Goal: Information Seeking & Learning: Learn about a topic

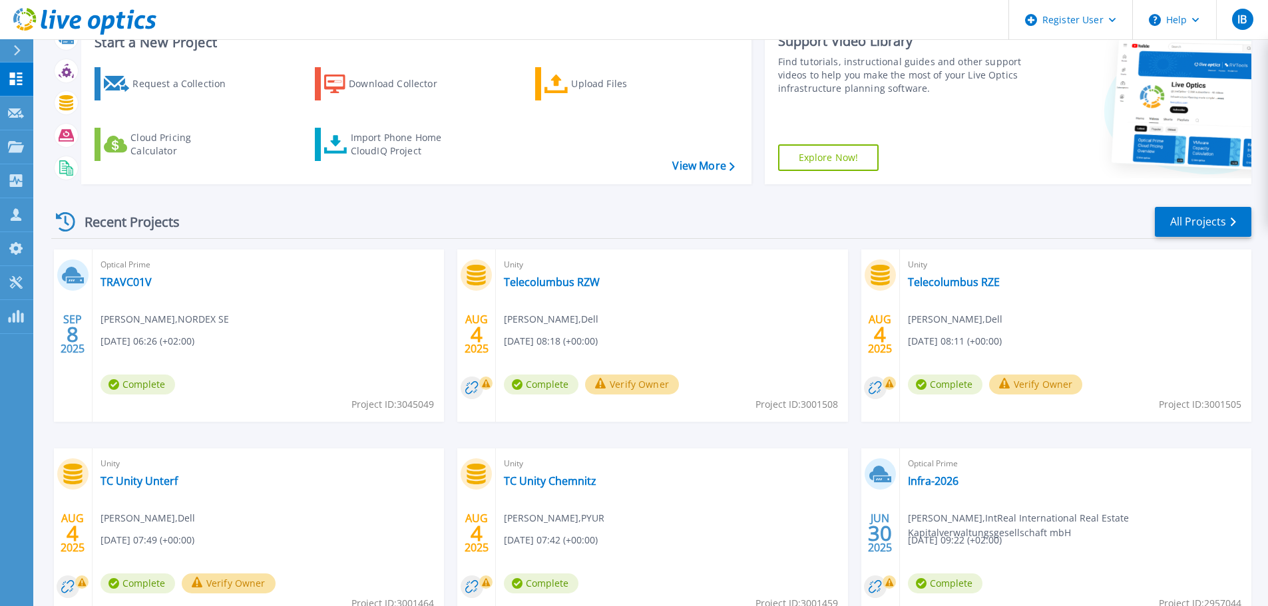
scroll to position [187, 0]
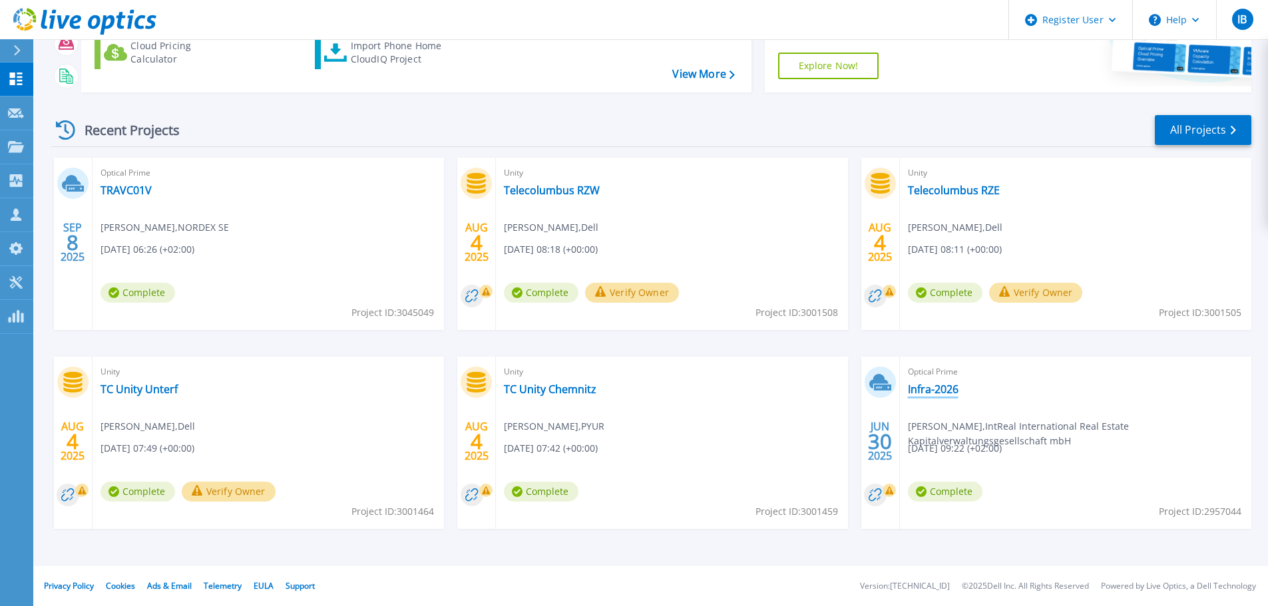
click at [926, 395] on link "Infra-2026" at bounding box center [933, 389] width 51 height 13
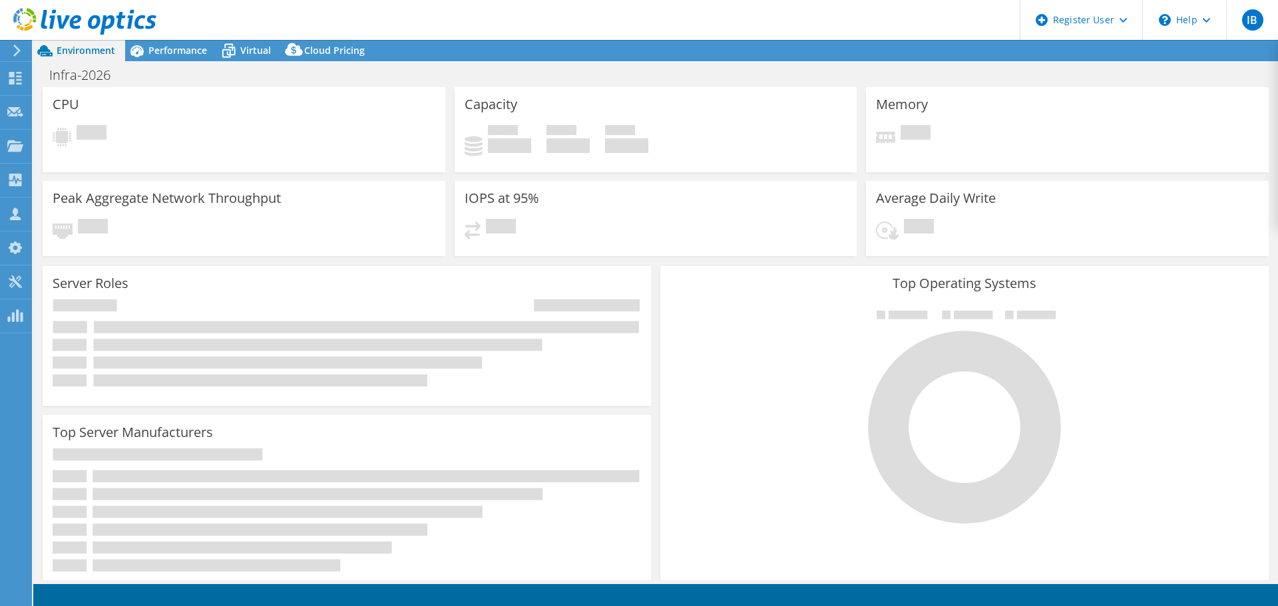
select select "USD"
select select "EUFrankfurt"
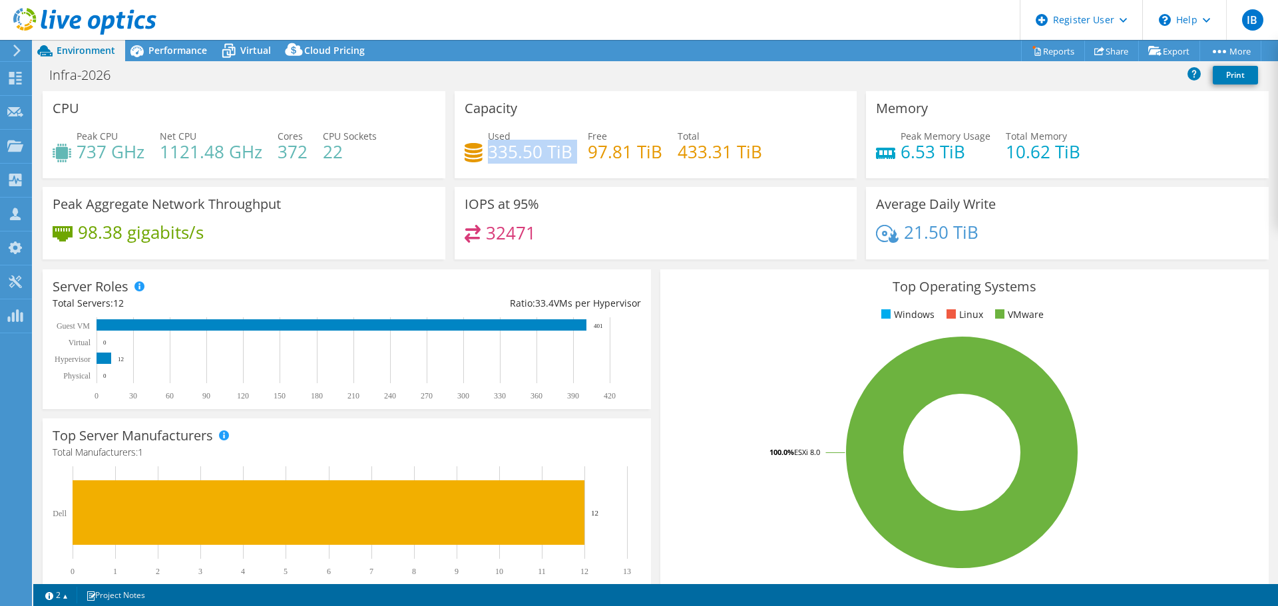
drag, startPoint x: 485, startPoint y: 150, endPoint x: 569, endPoint y: 150, distance: 83.9
click at [569, 150] on div "Used 335.50 TiB Free 97.81 TiB Total 433.31 TiB" at bounding box center [656, 150] width 383 height 43
drag, startPoint x: 675, startPoint y: 152, endPoint x: 739, endPoint y: 156, distance: 64.0
click at [756, 153] on h4 "433.31 TiB" at bounding box center [720, 151] width 85 height 15
click at [168, 43] on div "Performance" at bounding box center [171, 50] width 92 height 21
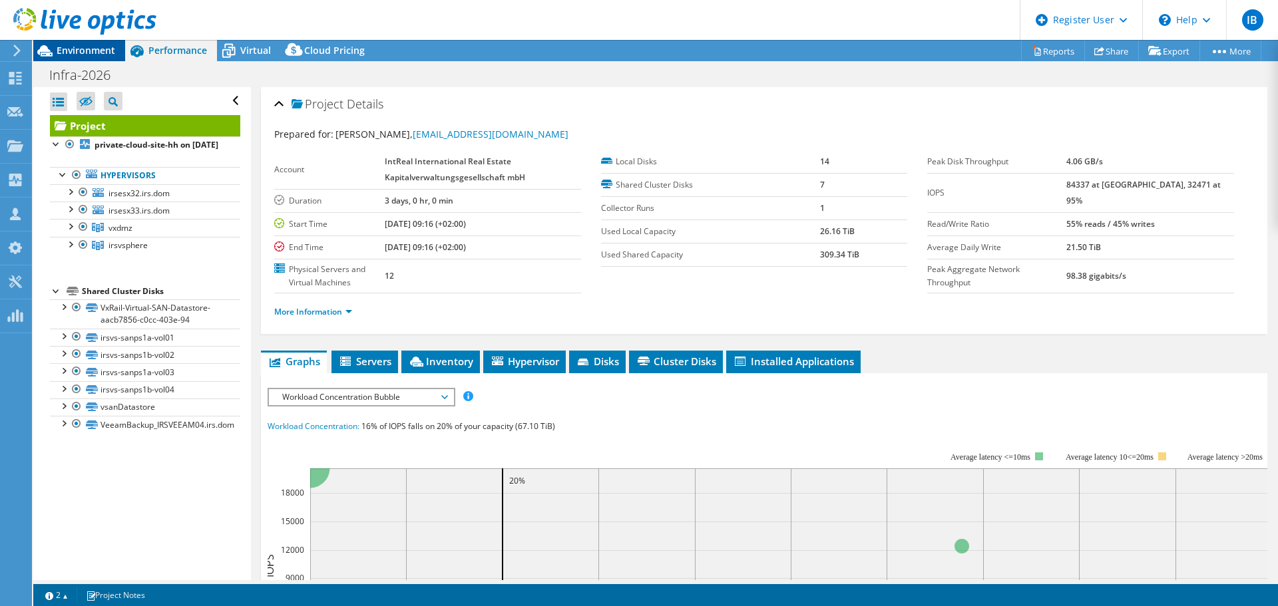
click at [58, 52] on span "Environment" at bounding box center [86, 50] width 59 height 13
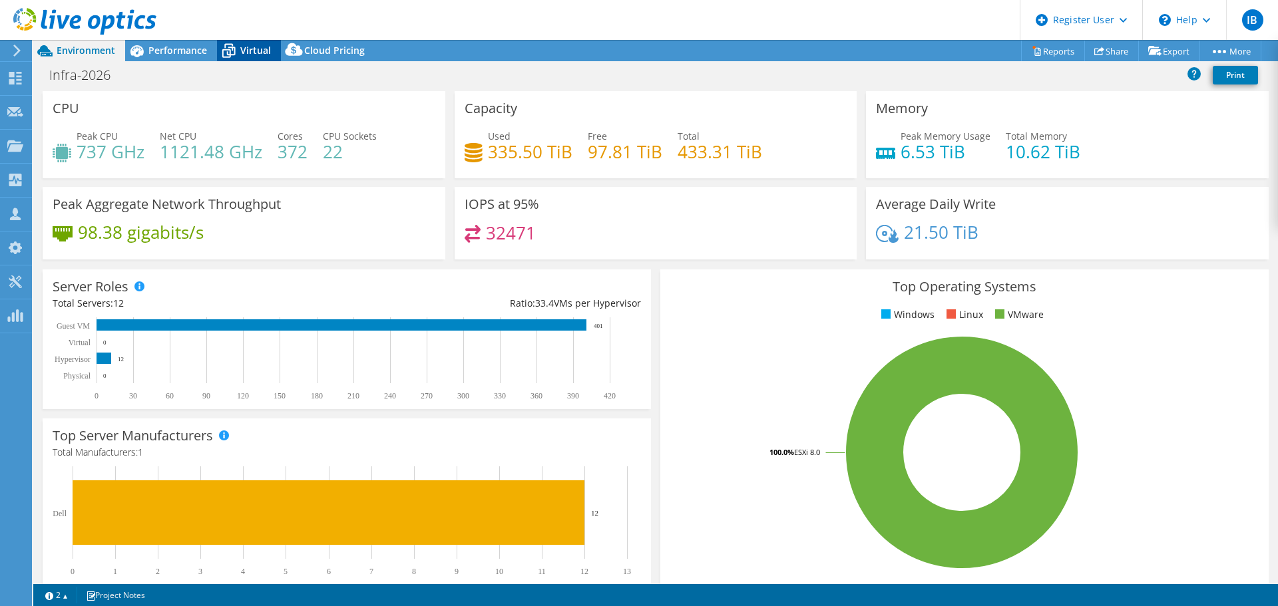
click at [232, 54] on icon at bounding box center [228, 50] width 23 height 23
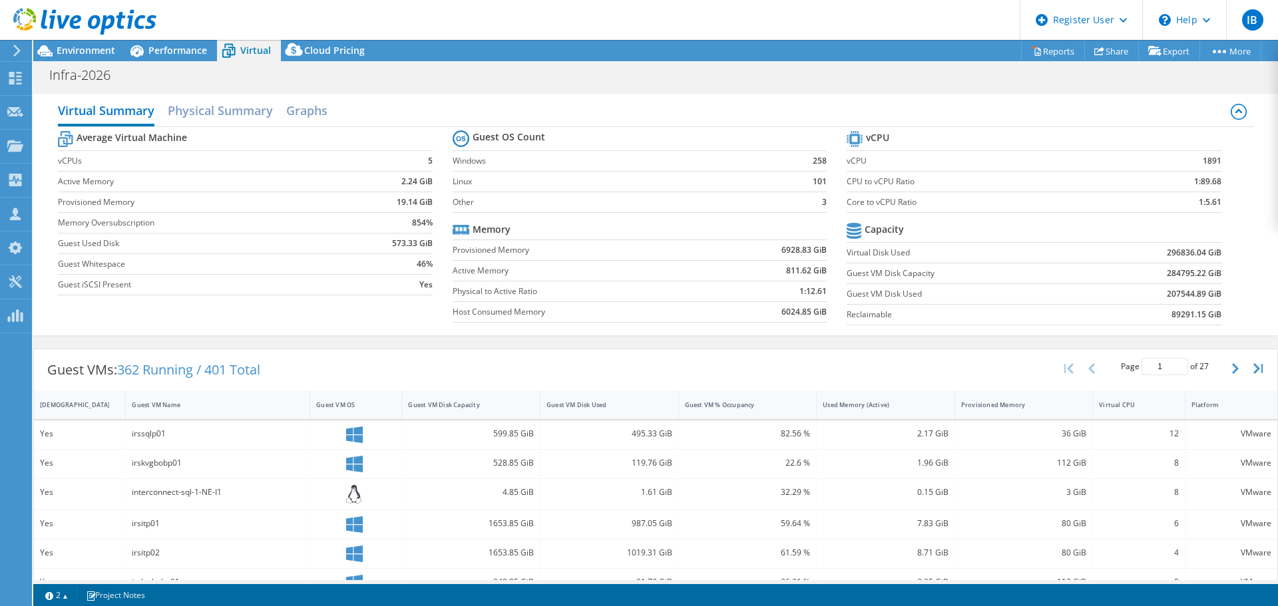
click at [1155, 298] on td "207544.89 GiB" at bounding box center [1152, 294] width 137 height 21
drag, startPoint x: 1155, startPoint y: 292, endPoint x: 1229, endPoint y: 290, distance: 73.9
click at [1229, 290] on section "vCPU vCPU 1891 CPU to vCPU Ratio 1:89.68 Core to vCPU Ratio 1:5.61 Capacity Vir…" at bounding box center [1044, 230] width 394 height 204
click at [1229, 293] on section "vCPU vCPU 1891 CPU to vCPU Ratio 1:89.68 Core to vCPU Ratio 1:5.61 Capacity Vir…" at bounding box center [1044, 230] width 394 height 204
drag, startPoint x: 1207, startPoint y: 296, endPoint x: 1155, endPoint y: 301, distance: 52.1
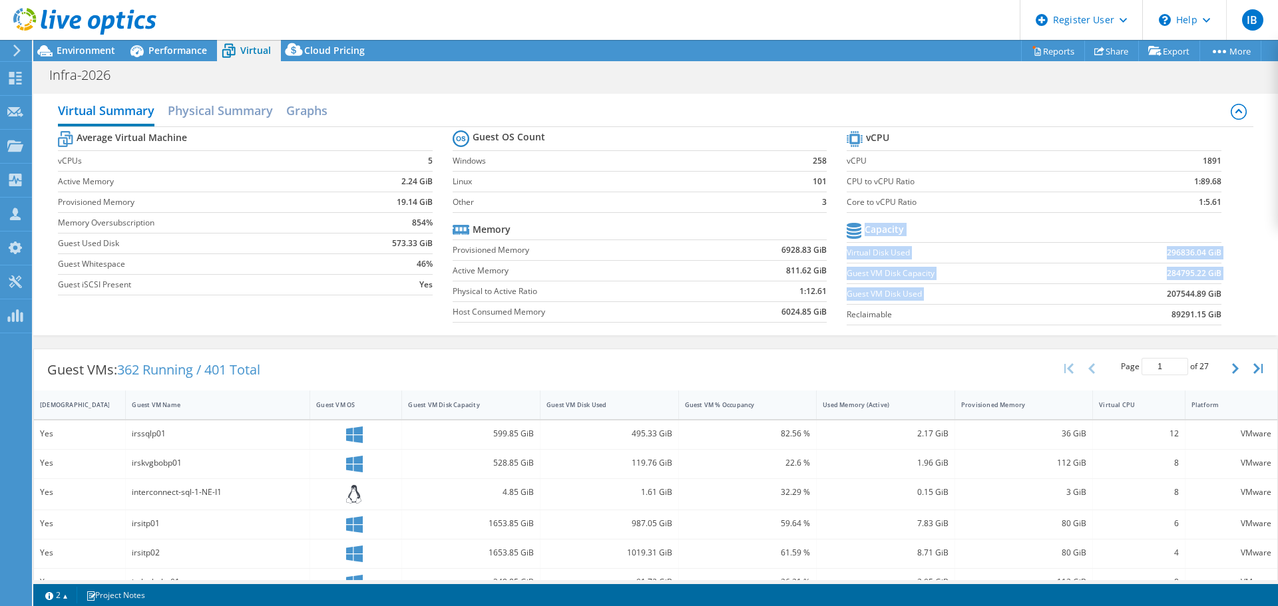
click at [1155, 301] on section "vCPU vCPU 1891 CPU to vCPU Ratio 1:89.68 Core to vCPU Ratio 1:5.61 Capacity Vir…" at bounding box center [1044, 230] width 394 height 204
click at [1145, 295] on td "207544.89 GiB" at bounding box center [1152, 294] width 137 height 21
drag, startPoint x: 1214, startPoint y: 294, endPoint x: 1156, endPoint y: 300, distance: 59.0
click at [1156, 300] on section "vCPU vCPU 1891 CPU to vCPU Ratio 1:89.68 Core to vCPU Ratio 1:5.61 Capacity Vir…" at bounding box center [1044, 230] width 394 height 204
drag, startPoint x: 1148, startPoint y: 298, endPoint x: 1160, endPoint y: 294, distance: 12.4
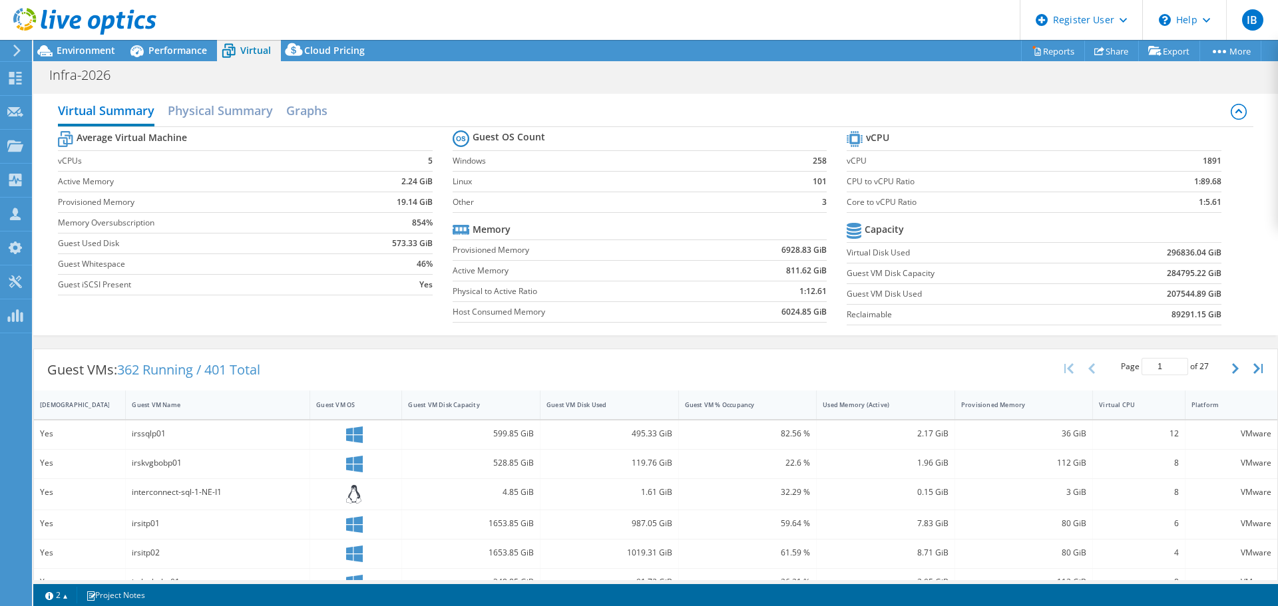
click at [1149, 298] on td "207544.89 GiB" at bounding box center [1152, 294] width 137 height 21
click at [160, 49] on span "Performance" at bounding box center [177, 50] width 59 height 13
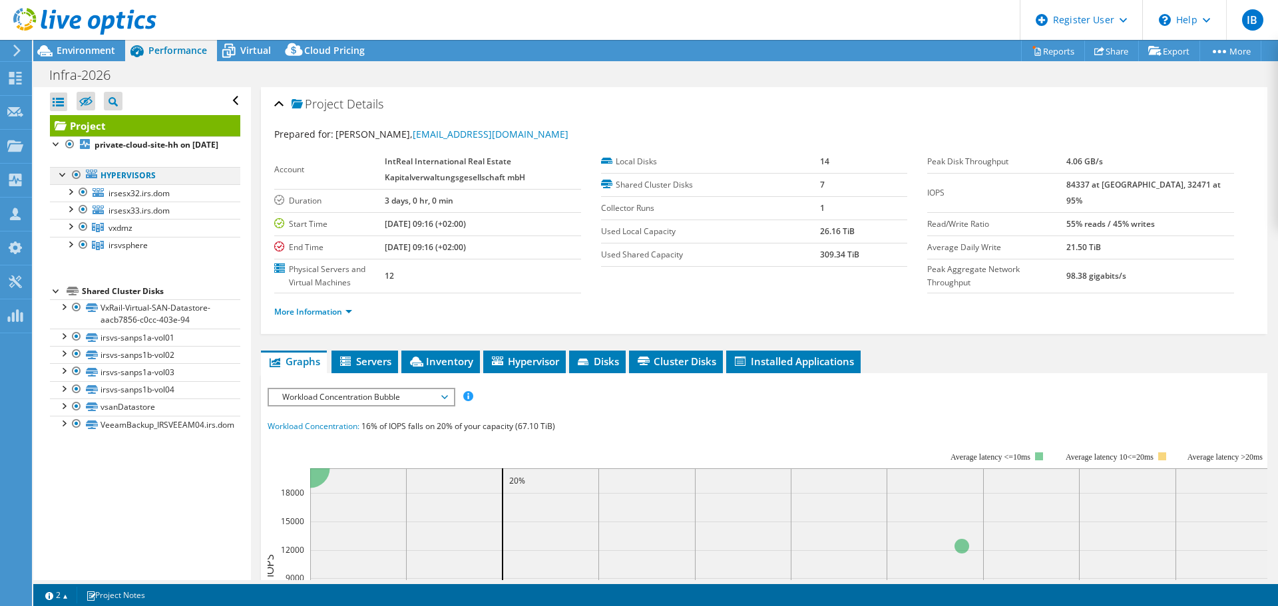
click at [76, 183] on div at bounding box center [76, 175] width 13 height 16
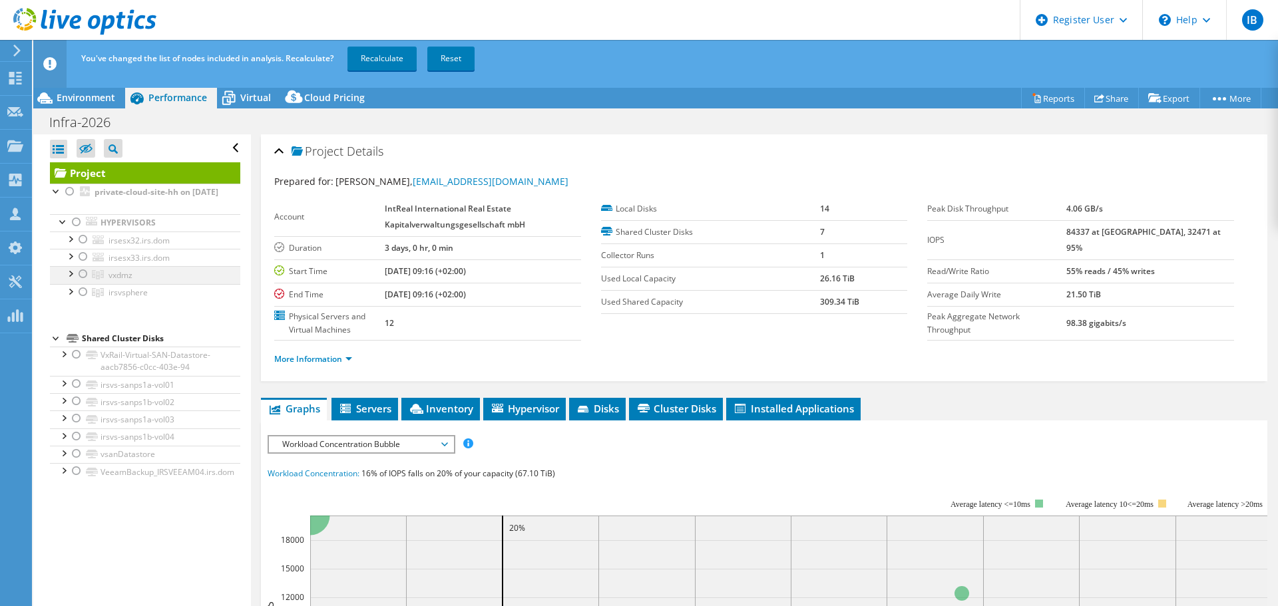
click at [79, 282] on div at bounding box center [83, 274] width 13 height 16
click at [378, 57] on link "Recalculate" at bounding box center [381, 59] width 69 height 24
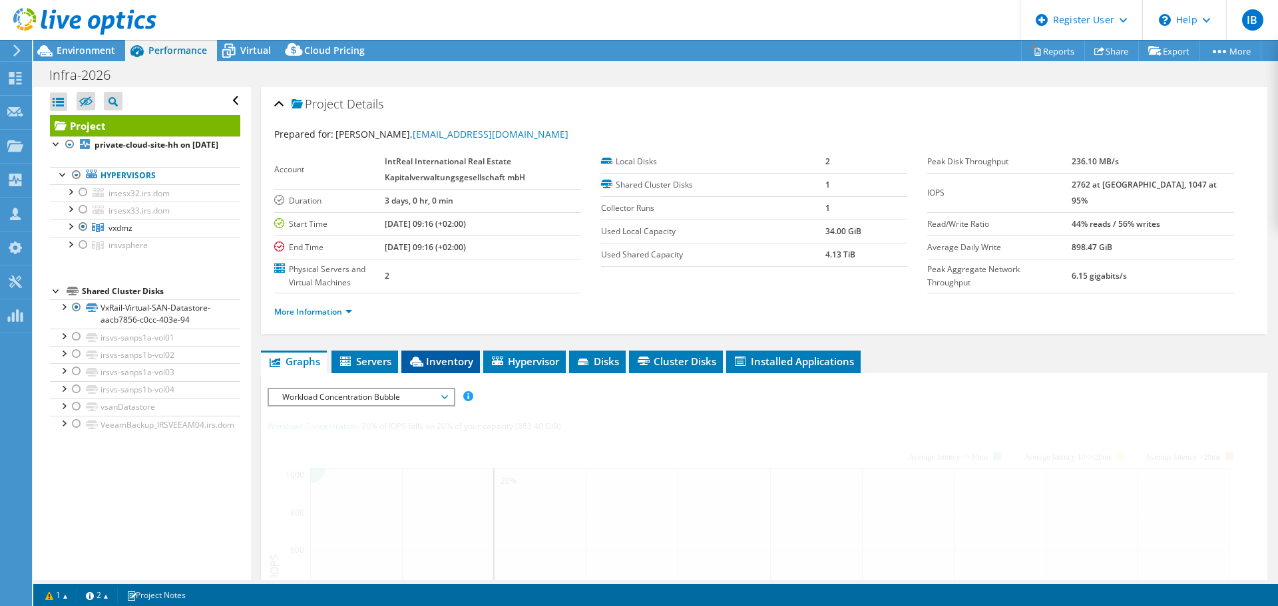
click at [454, 358] on span "Inventory" at bounding box center [440, 361] width 65 height 13
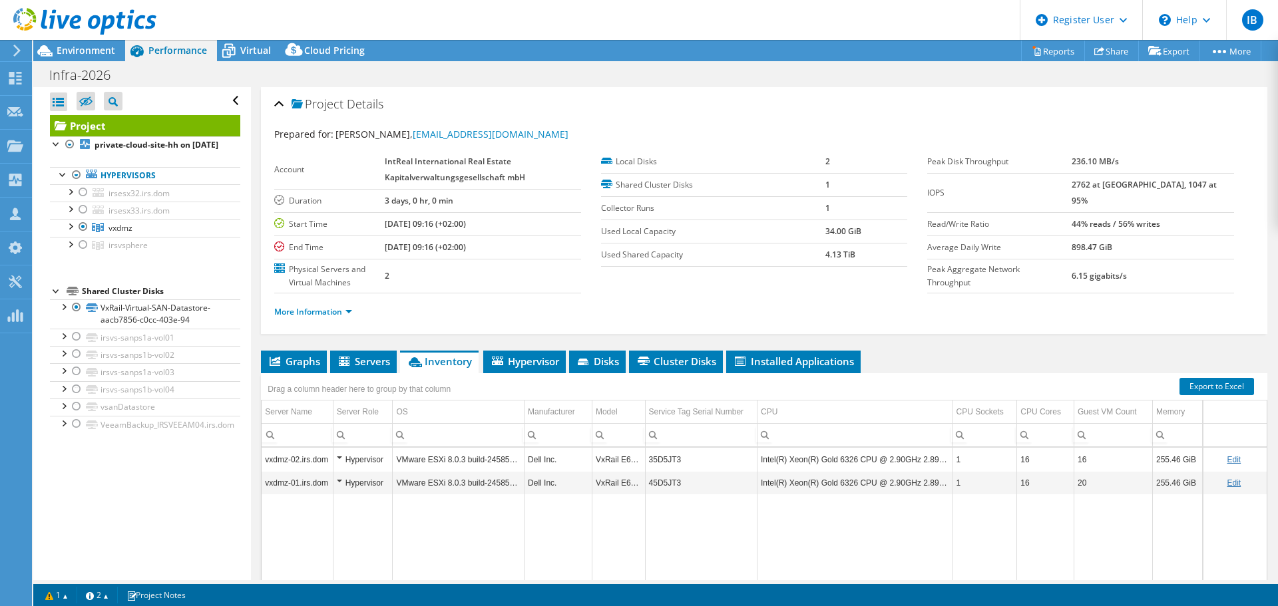
scroll to position [67, 0]
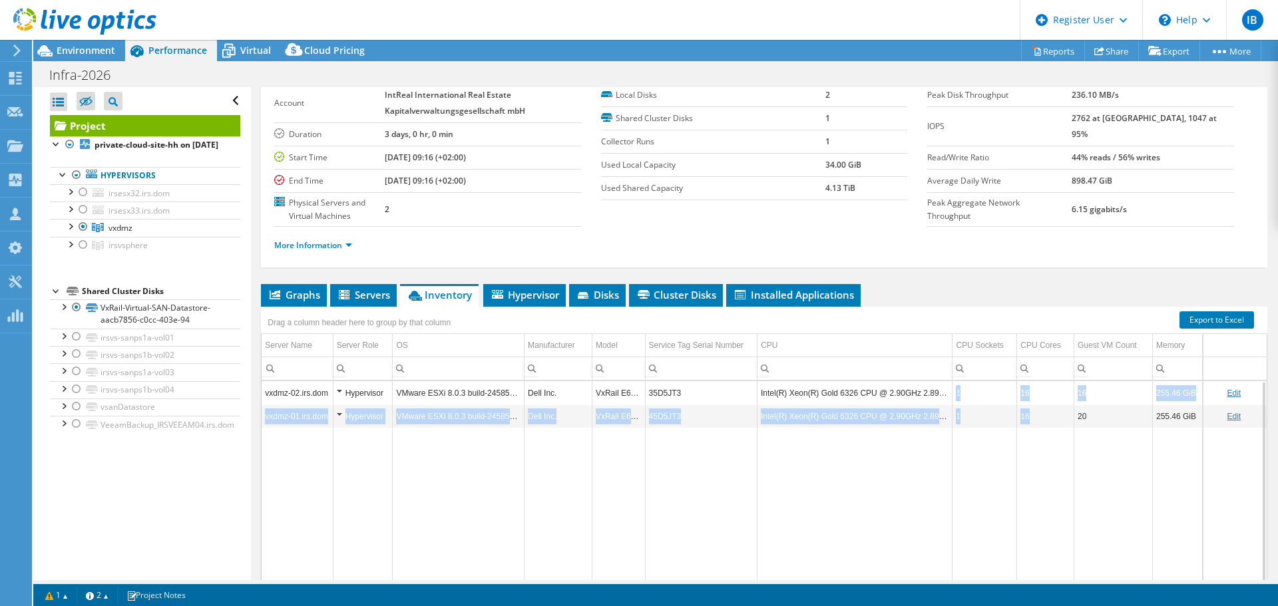
drag, startPoint x: 951, startPoint y: 394, endPoint x: 1030, endPoint y: 423, distance: 84.9
click at [1030, 423] on tbody "vxdmz-02.irs.dom Hypervisor VMware ESXi 8.0.3 build-24585383 Dell Inc. VxRail E…" at bounding box center [764, 484] width 1005 height 207
click at [1030, 423] on td "16" at bounding box center [1045, 416] width 57 height 23
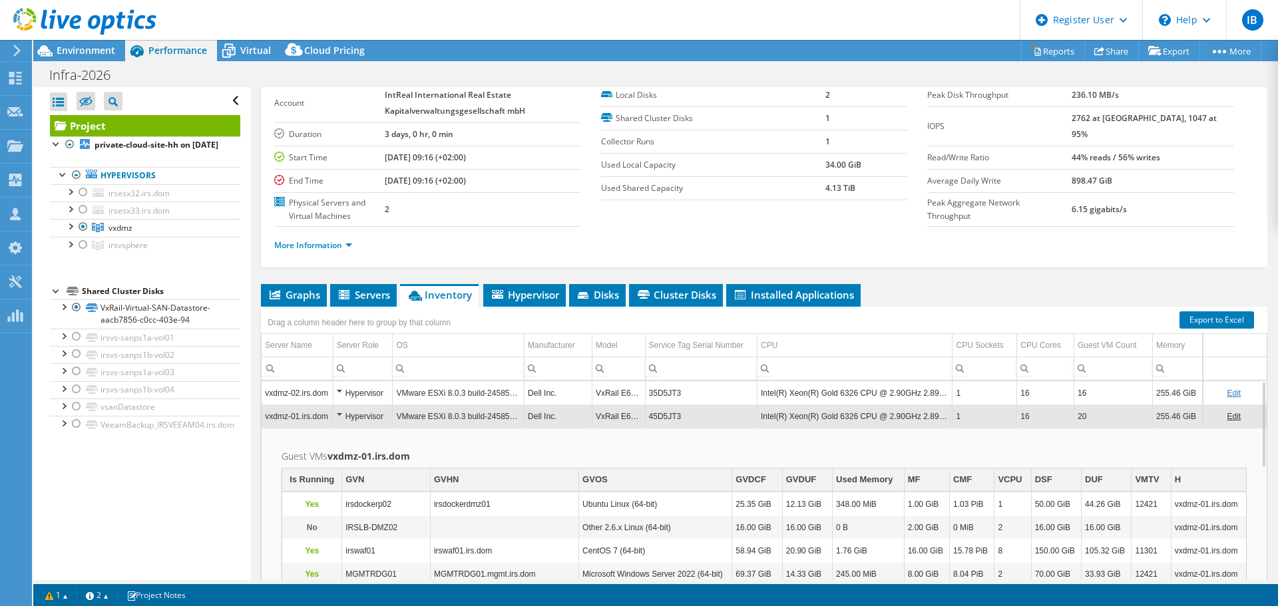
click at [993, 421] on td "1" at bounding box center [985, 416] width 65 height 23
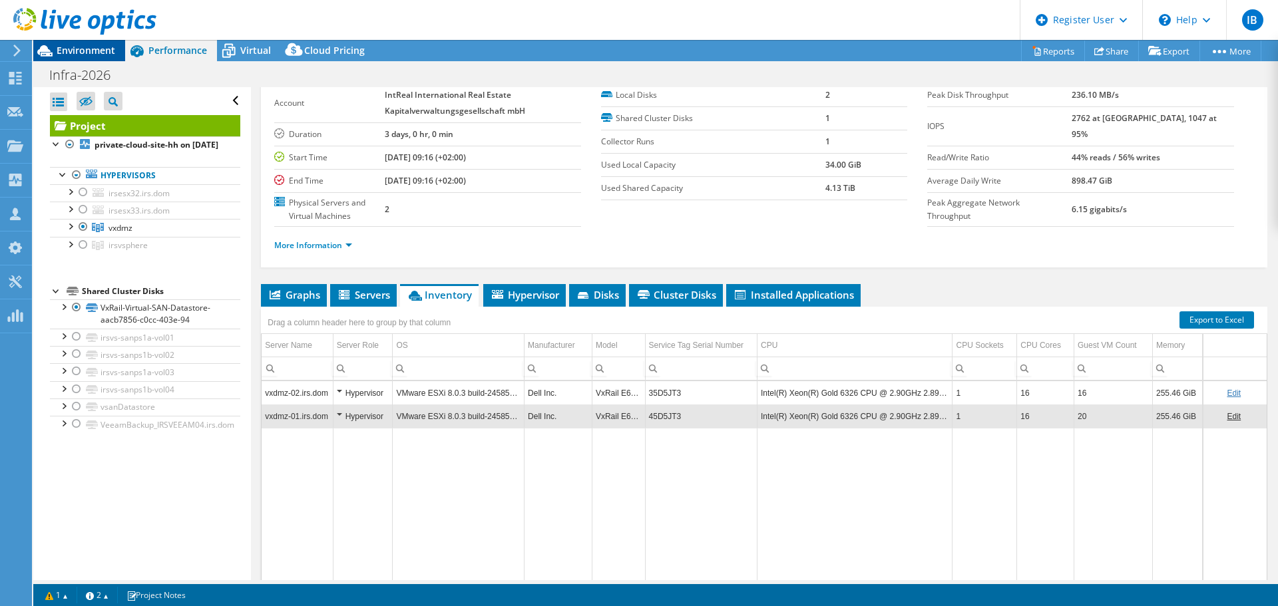
click at [49, 58] on icon at bounding box center [44, 50] width 23 height 23
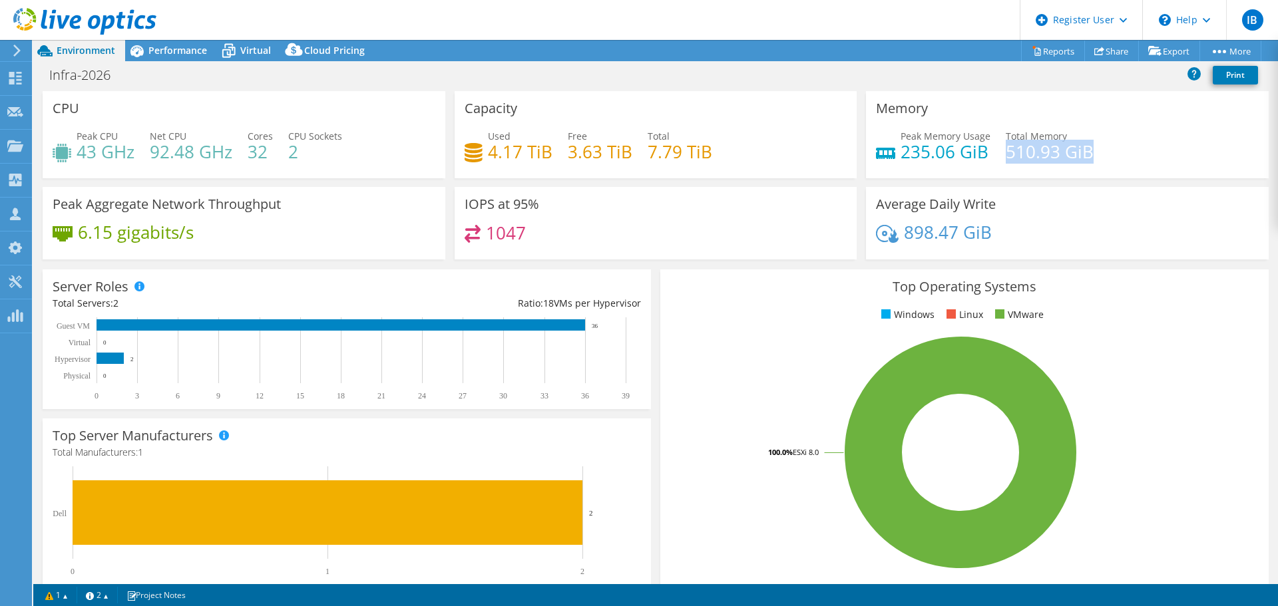
drag, startPoint x: 999, startPoint y: 156, endPoint x: 1087, endPoint y: 156, distance: 87.9
click at [1087, 156] on div "Peak Memory Usage 235.06 GiB Total Memory 510.93 GiB" at bounding box center [1067, 150] width 383 height 43
drag, startPoint x: 894, startPoint y: 154, endPoint x: 982, endPoint y: 154, distance: 87.9
click at [982, 154] on h4 "235.06 GiB" at bounding box center [946, 151] width 90 height 15
drag, startPoint x: 1010, startPoint y: 148, endPoint x: 1062, endPoint y: 148, distance: 51.3
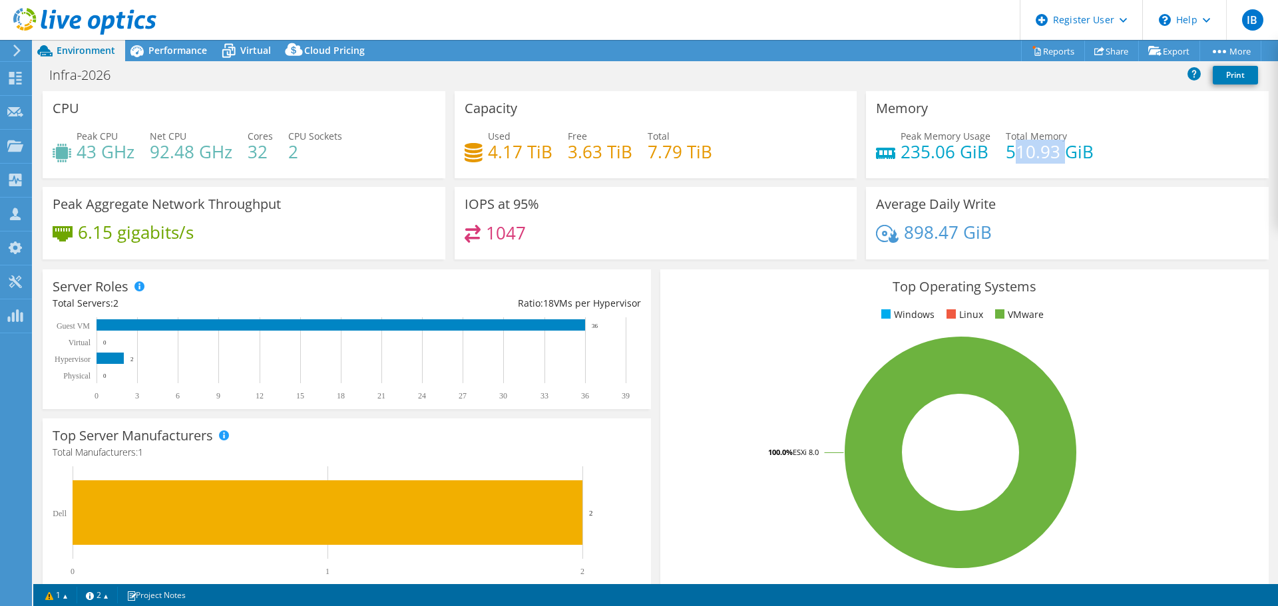
click at [1062, 149] on h4 "510.93 GiB" at bounding box center [1050, 151] width 88 height 15
click at [198, 54] on span "Performance" at bounding box center [177, 50] width 59 height 13
